Goal: Information Seeking & Learning: Find specific fact

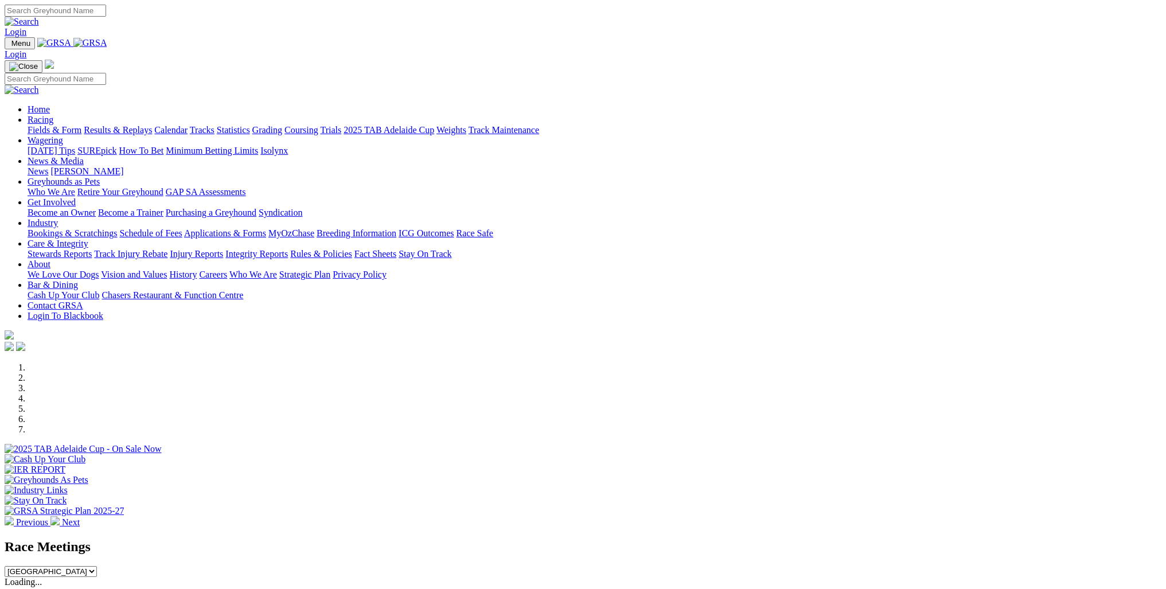
click at [53, 115] on link "Racing" at bounding box center [41, 120] width 26 height 10
click at [88, 239] on link "Care & Integrity" at bounding box center [58, 244] width 61 height 10
click at [92, 249] on link "Stewards Reports" at bounding box center [60, 254] width 64 height 10
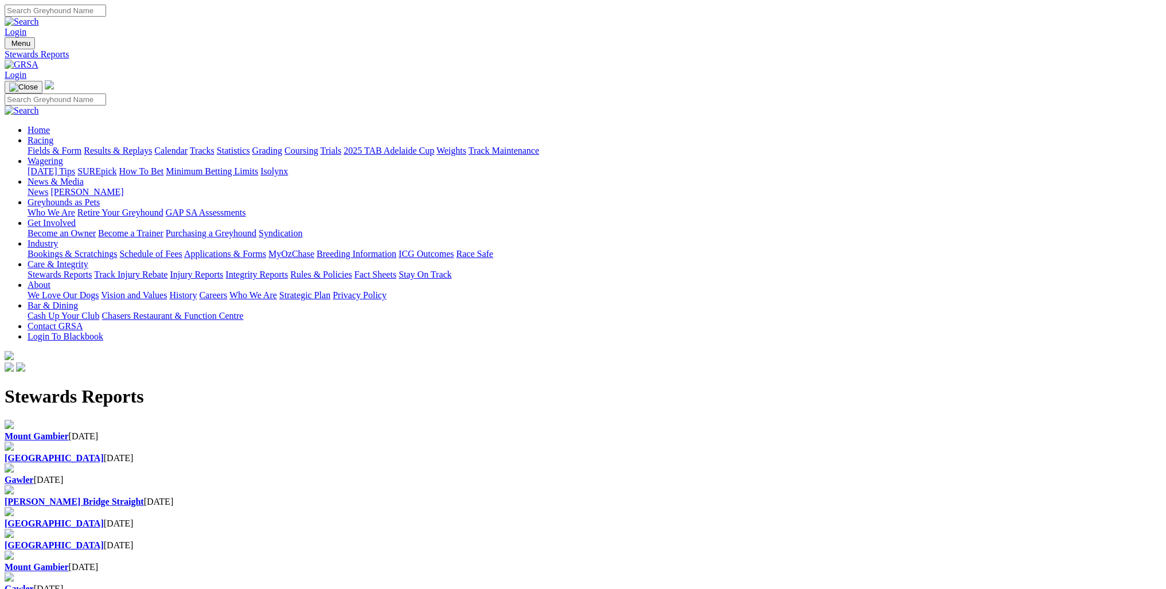
click at [409, 386] on h1 "Stewards Reports" at bounding box center [583, 396] width 1157 height 21
click at [415, 442] on div "Angle Park 02 Oct 2025" at bounding box center [583, 453] width 1157 height 22
click at [271, 519] on div "Angle Park 30 Sep 2025" at bounding box center [583, 524] width 1157 height 10
click at [104, 540] on b "[GEOGRAPHIC_DATA]" at bounding box center [54, 545] width 99 height 10
